Goal: Information Seeking & Learning: Learn about a topic

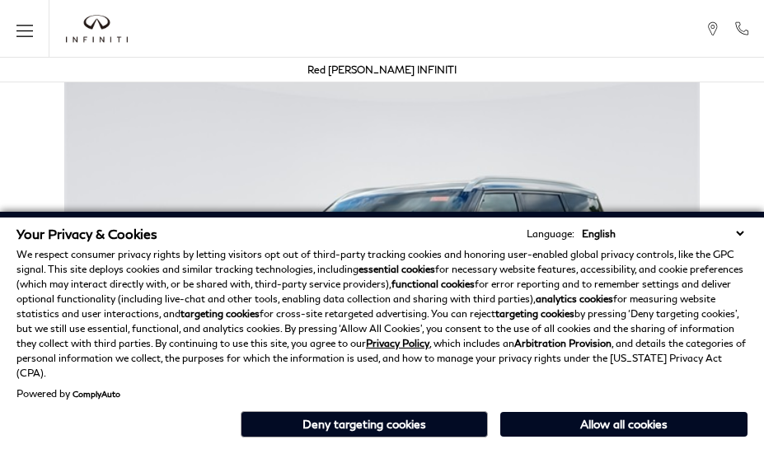
click at [744, 445] on div "Your Privacy & Cookies Language: English Spanish / Español English / [GEOGRAPHI…" at bounding box center [382, 330] width 764 height 237
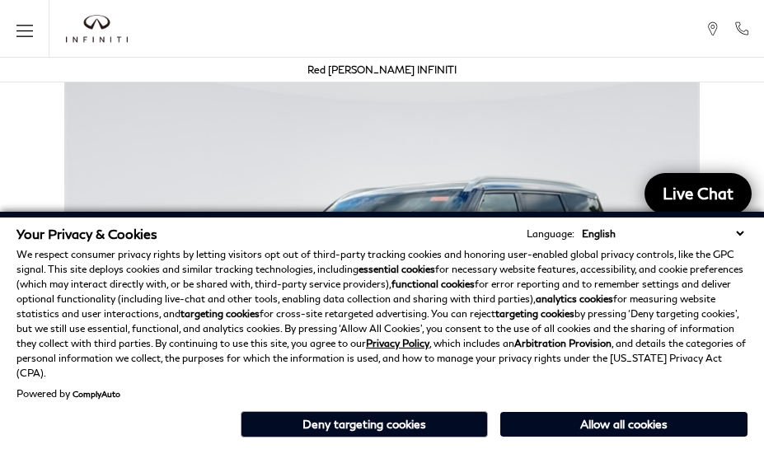
click at [744, 313] on p "We respect consumer privacy rights by letting visitors opt out of third-party t…" at bounding box center [381, 314] width 731 height 134
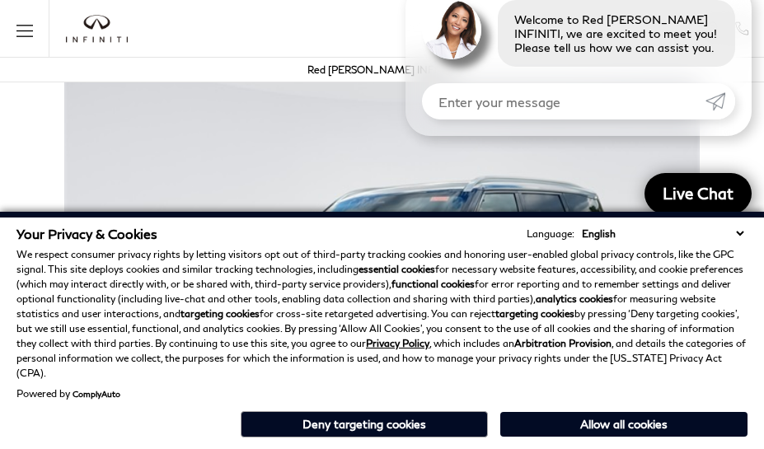
click at [744, 272] on p "We respect consumer privacy rights by letting visitors opt out of third-party t…" at bounding box center [381, 314] width 731 height 134
click at [537, 305] on strong "analytics cookies" at bounding box center [574, 299] width 77 height 12
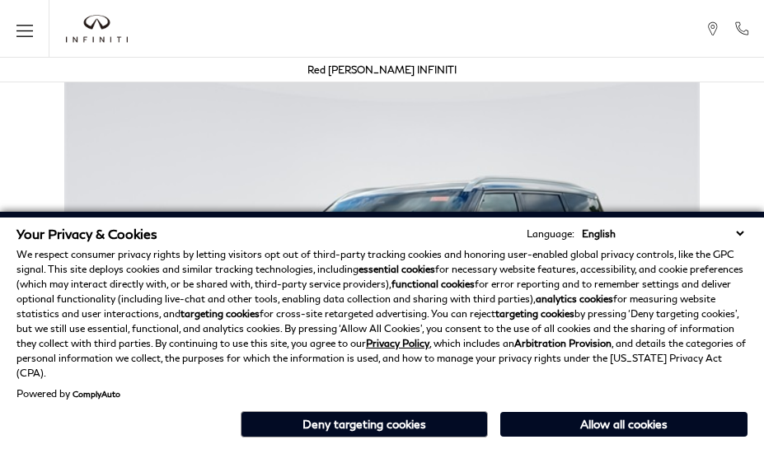
click at [620, 313] on p "We respect consumer privacy rights by letting visitors opt out of third-party t…" at bounding box center [381, 314] width 731 height 134
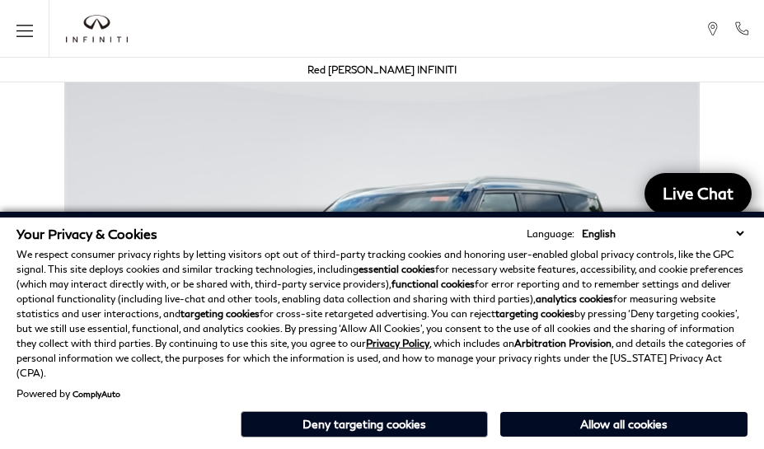
click at [620, 445] on div "Your Privacy & Cookies Language: English Spanish / Español English / United Kin…" at bounding box center [382, 330] width 764 height 237
click at [620, 272] on p "We respect consumer privacy rights by letting visitors opt out of third-party t…" at bounding box center [381, 314] width 731 height 134
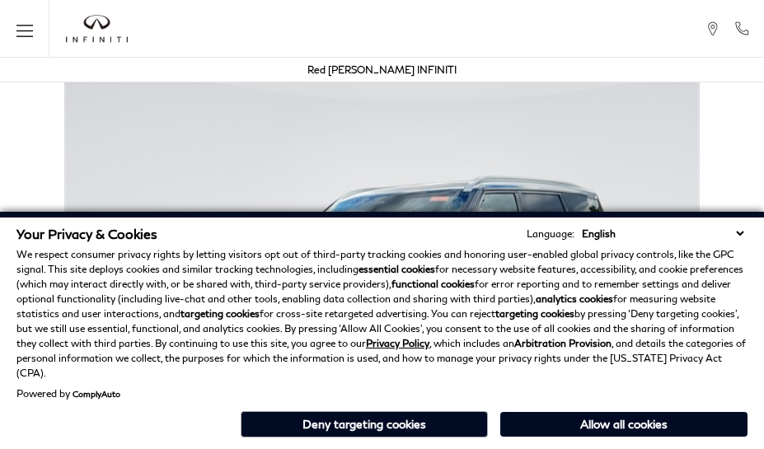
click at [373, 445] on div "Your Privacy & Cookies Language: English Spanish / Español English / United Kin…" at bounding box center [382, 330] width 764 height 237
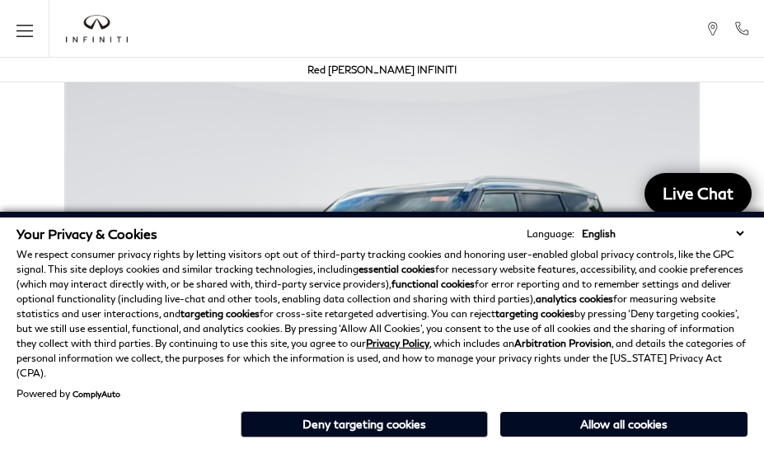
click at [373, 313] on p "We respect consumer privacy rights by letting visitors opt out of third-party t…" at bounding box center [381, 314] width 731 height 134
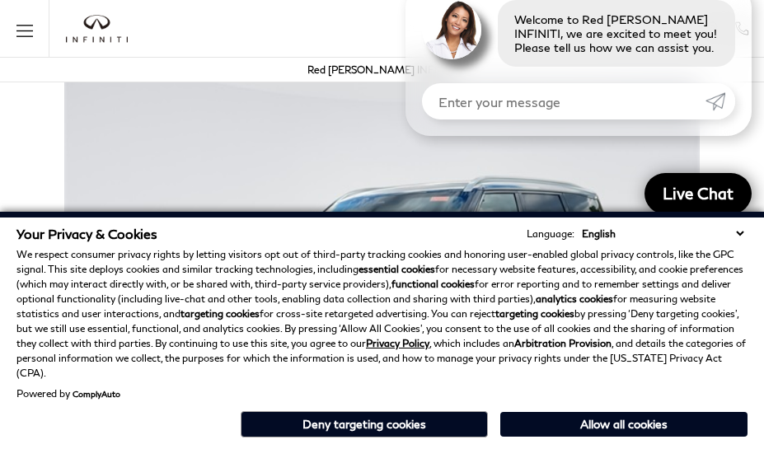
click at [373, 445] on div "Your Privacy & Cookies Language: English Spanish / Español English / [GEOGRAPHI…" at bounding box center [382, 330] width 764 height 237
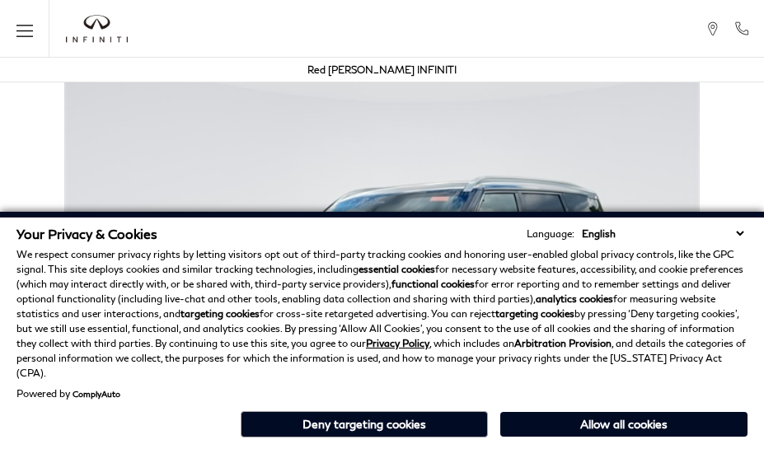
click at [537, 445] on div "Your Privacy & Cookies Language: English Spanish / Español English / [GEOGRAPHI…" at bounding box center [382, 330] width 764 height 237
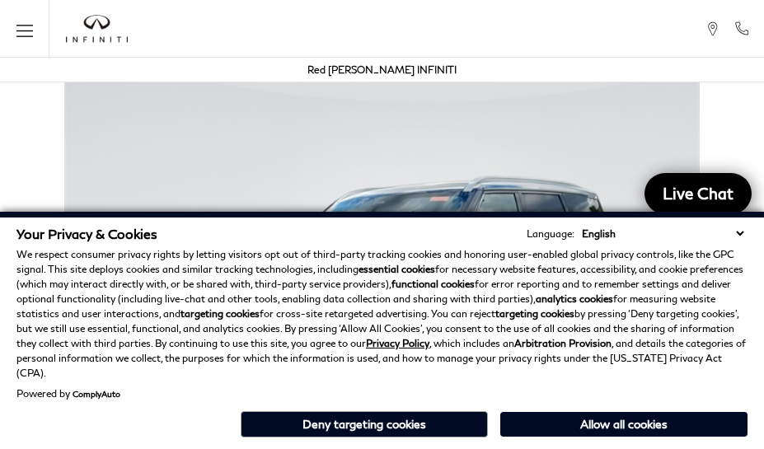
click at [537, 305] on strong "analytics cookies" at bounding box center [574, 299] width 77 height 12
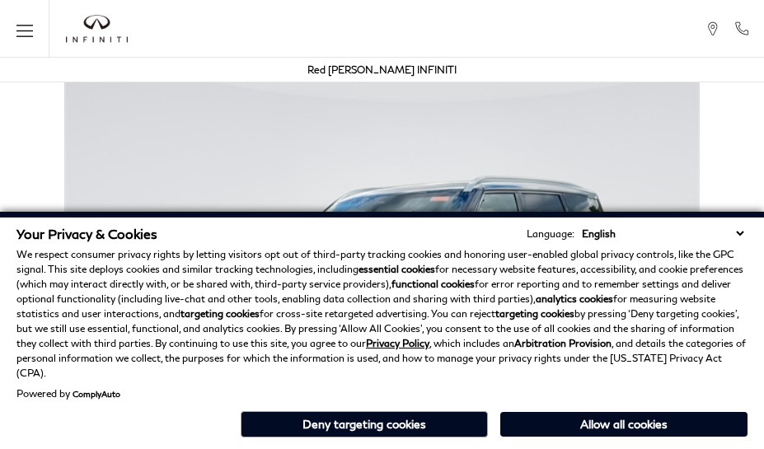
click at [84, 280] on p "We respect consumer privacy rights by letting visitors opt out of third-party t…" at bounding box center [381, 314] width 731 height 134
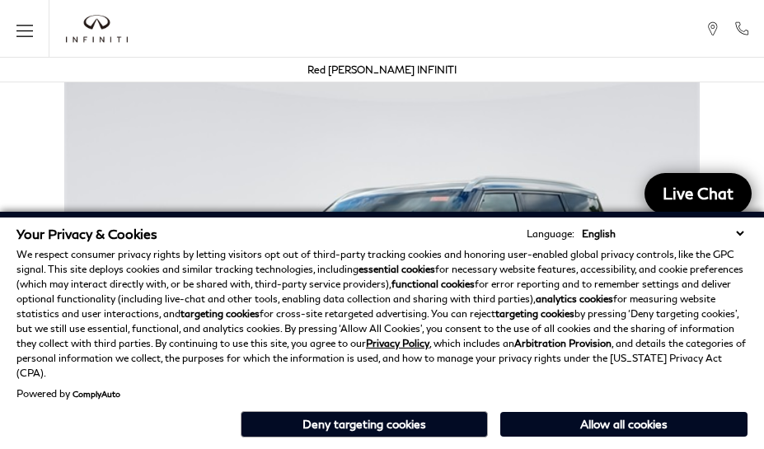
click at [282, 115] on img at bounding box center [382, 305] width 764 height 476
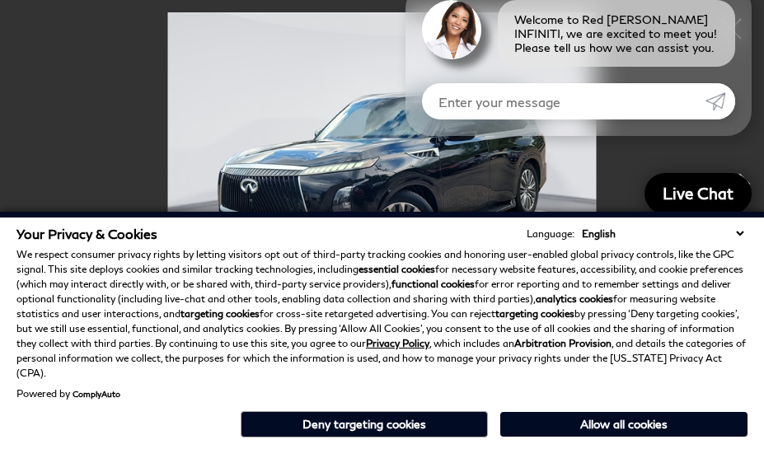
click at [455, 124] on div "Welcome to Red [PERSON_NAME] INFINITI, we are excited to meet you! Please tell …" at bounding box center [579, 60] width 346 height 152
click at [455, 288] on p "We respect consumer privacy rights by letting visitors opt out of third-party t…" at bounding box center [381, 314] width 731 height 134
